Goal: Information Seeking & Learning: Learn about a topic

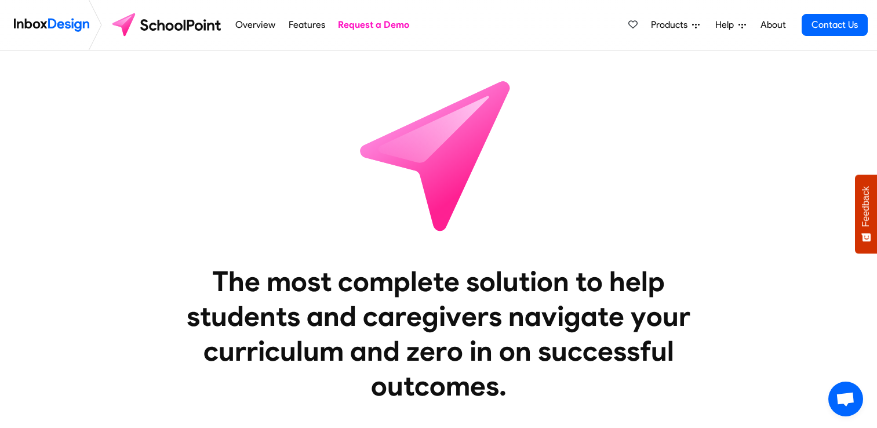
click at [661, 23] on span "Products" at bounding box center [671, 25] width 41 height 14
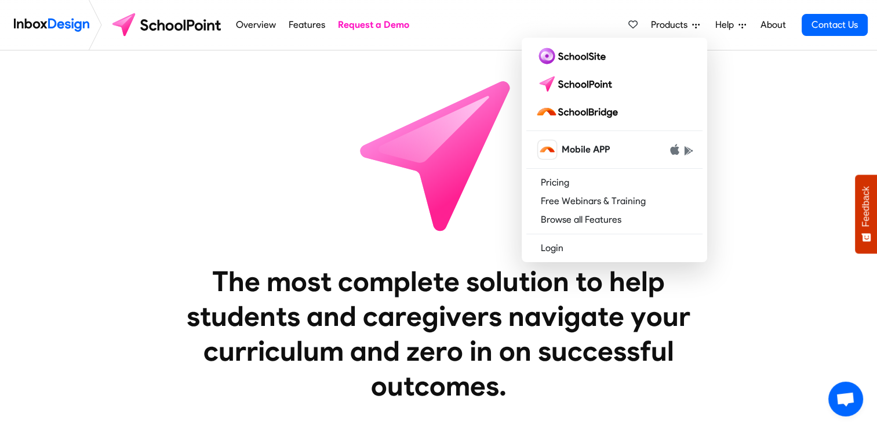
click at [255, 24] on link "Overview" at bounding box center [255, 24] width 46 height 23
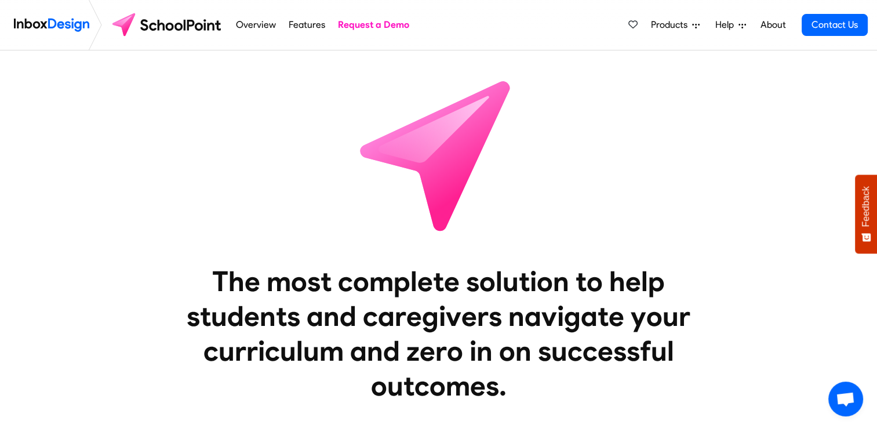
click at [257, 26] on link "Overview" at bounding box center [255, 24] width 46 height 23
click at [299, 22] on link "Features" at bounding box center [306, 24] width 43 height 23
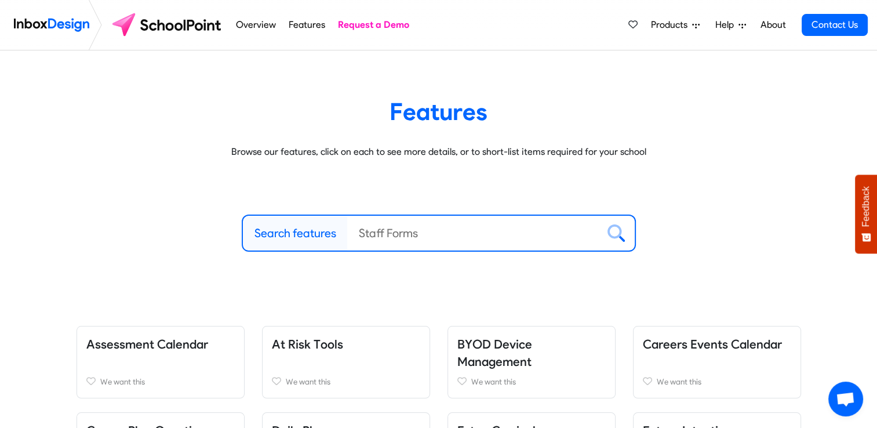
click at [671, 23] on span "Products" at bounding box center [671, 25] width 41 height 14
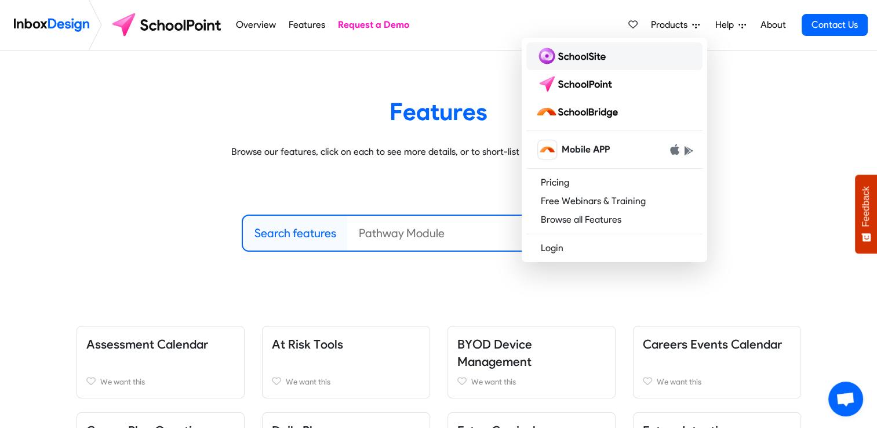
click at [584, 58] on img at bounding box center [573, 56] width 75 height 19
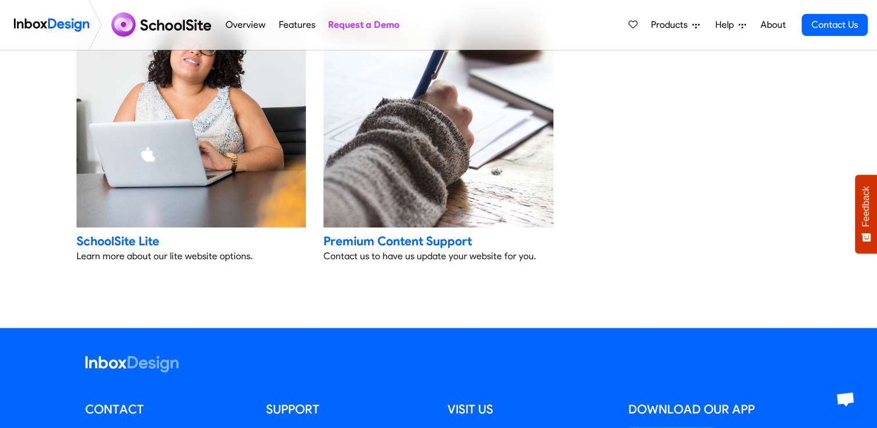
scroll to position [2396, 0]
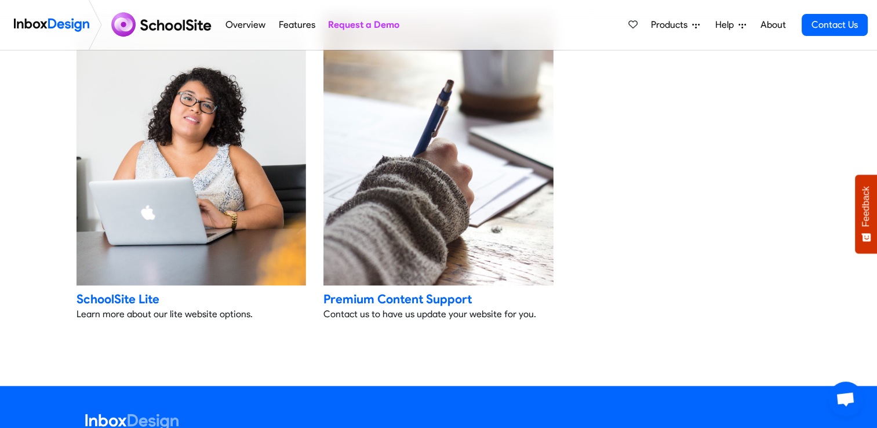
click at [685, 25] on span "Products" at bounding box center [671, 25] width 41 height 14
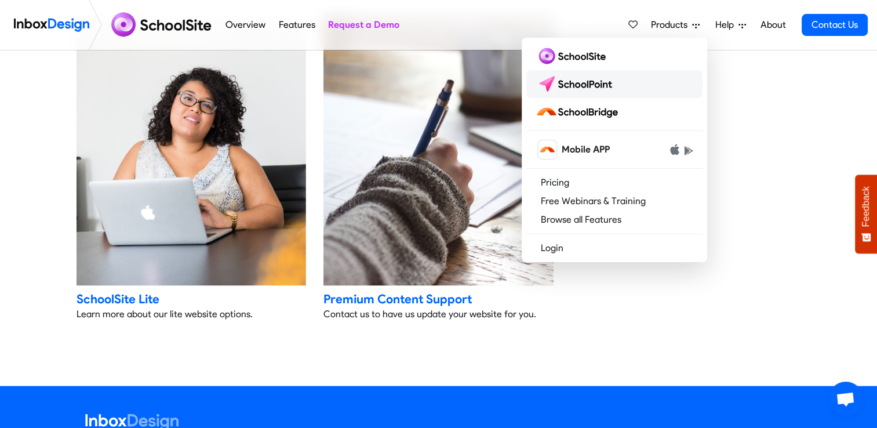
click at [591, 88] on img at bounding box center [577, 84] width 82 height 19
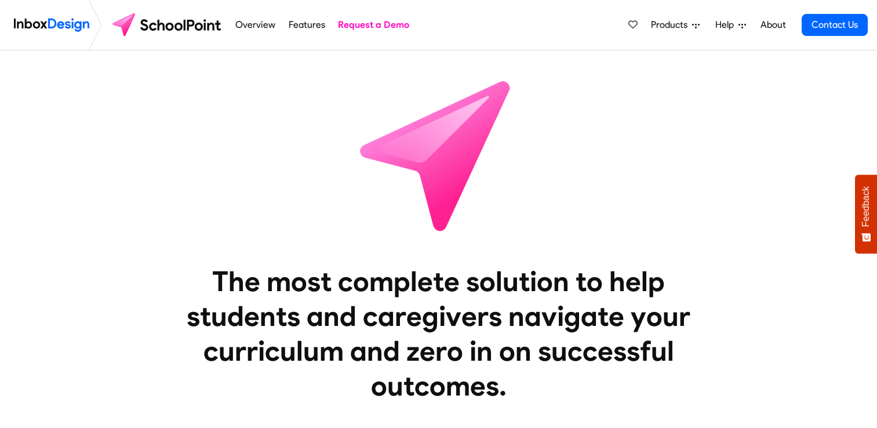
scroll to position [116, 0]
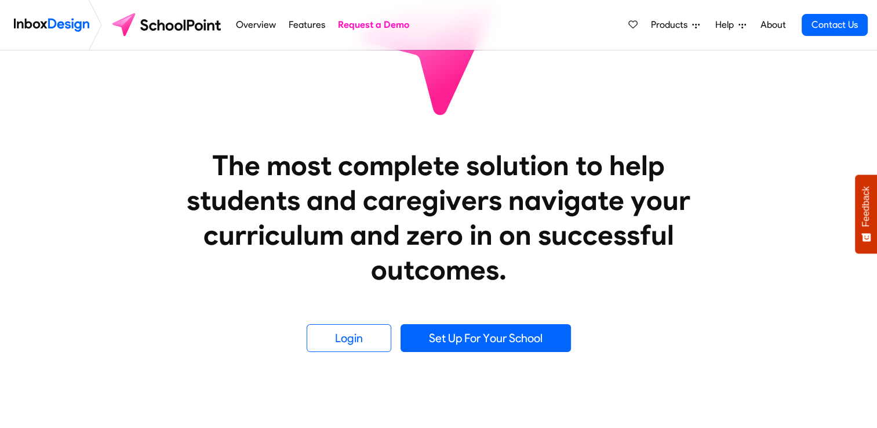
click at [679, 24] on span "Products" at bounding box center [671, 25] width 41 height 14
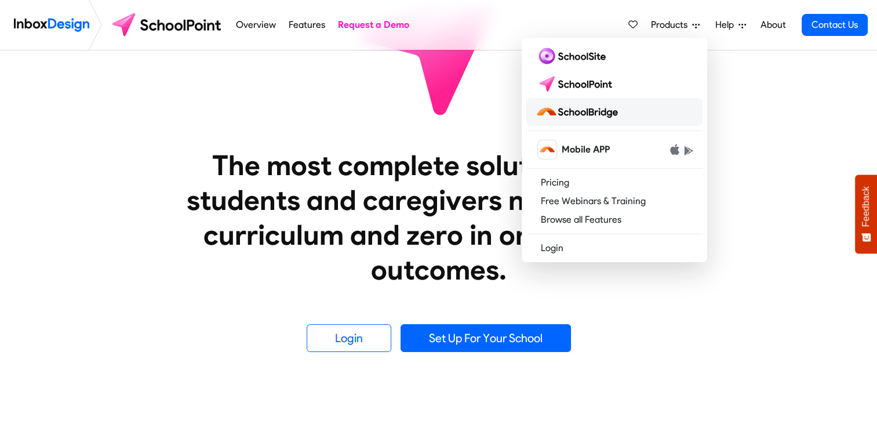
drag, startPoint x: 570, startPoint y: 111, endPoint x: 729, endPoint y: 113, distance: 158.3
click at [570, 111] on img at bounding box center [579, 112] width 87 height 19
